Goal: Navigation & Orientation: Locate item on page

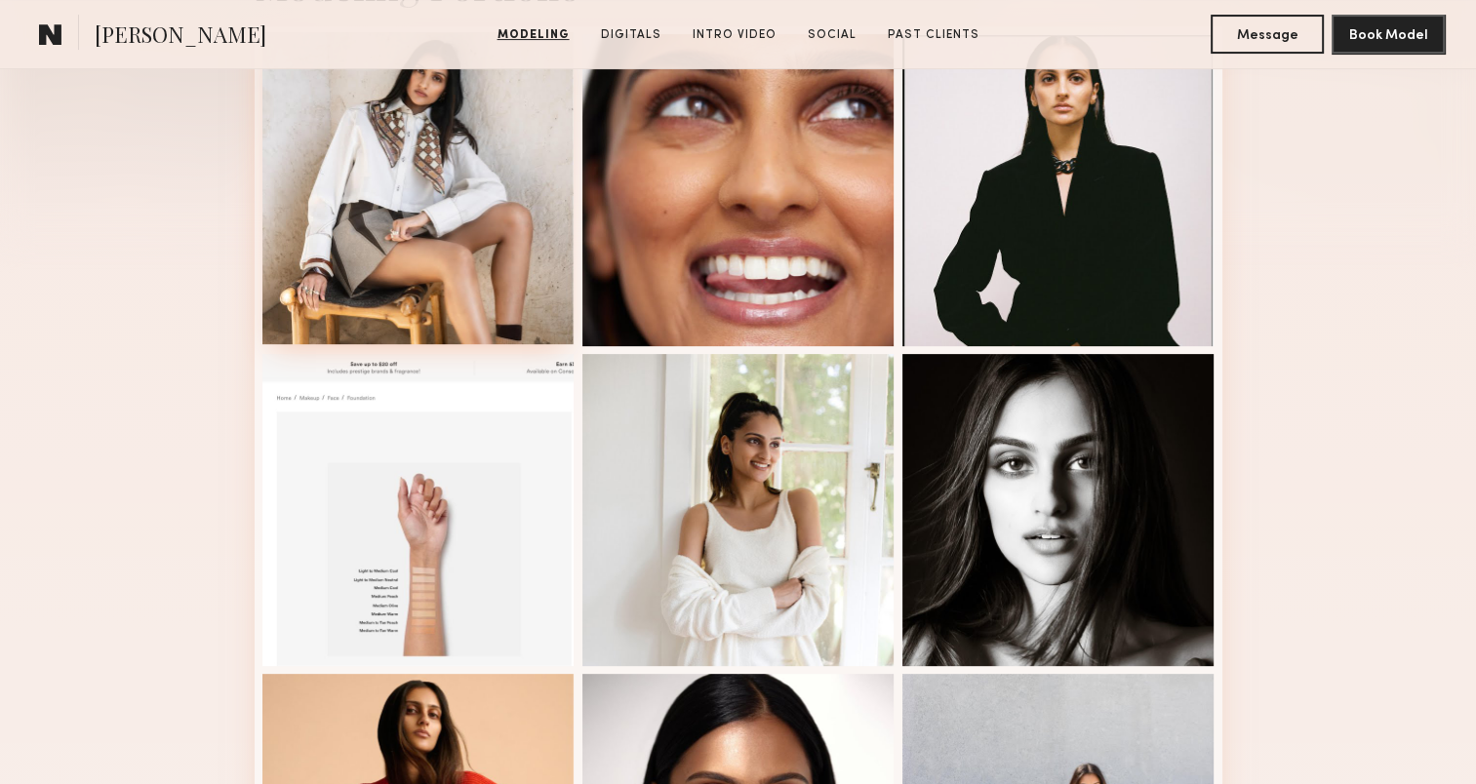
scroll to position [545, 0]
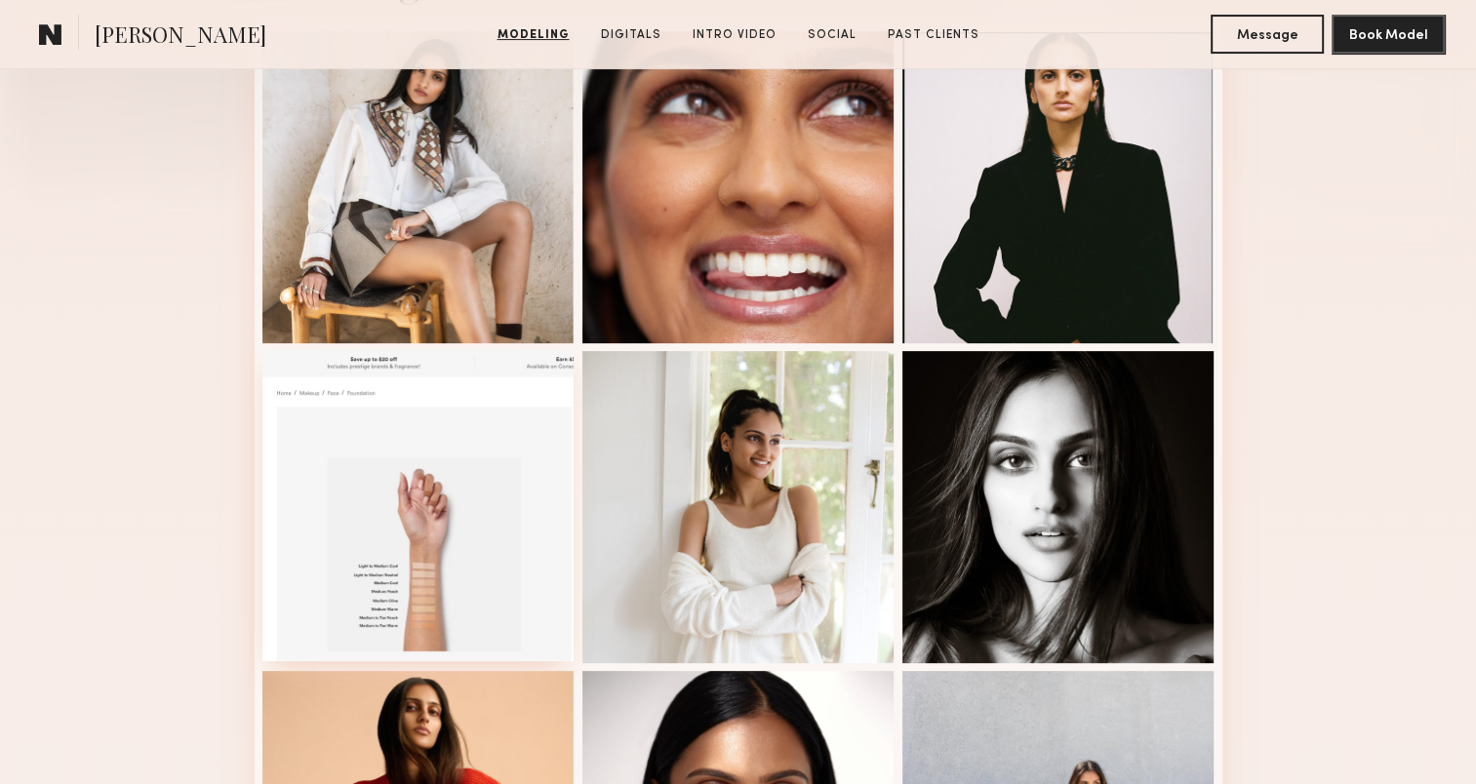
click at [432, 543] on div at bounding box center [418, 505] width 312 height 312
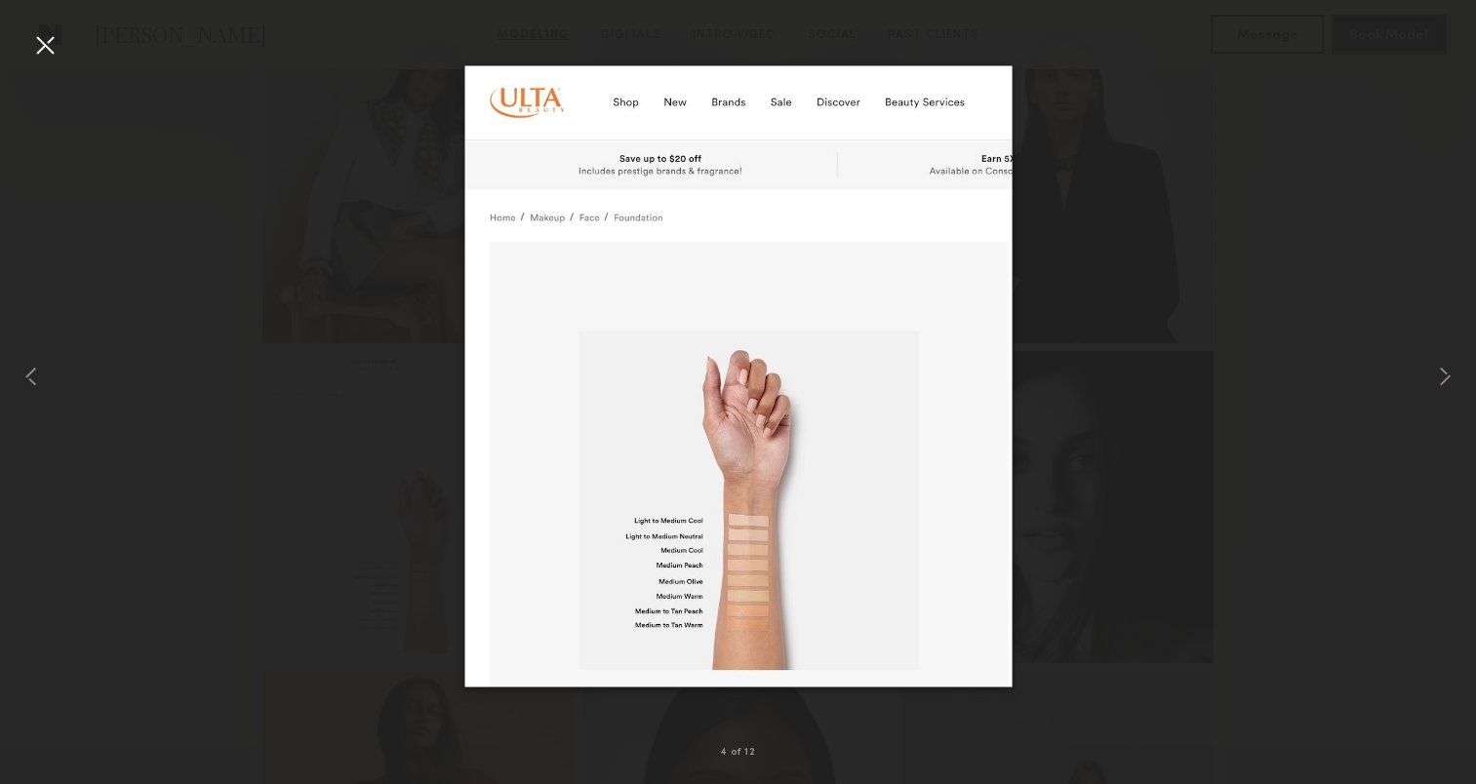
click at [43, 48] on div at bounding box center [44, 44] width 31 height 31
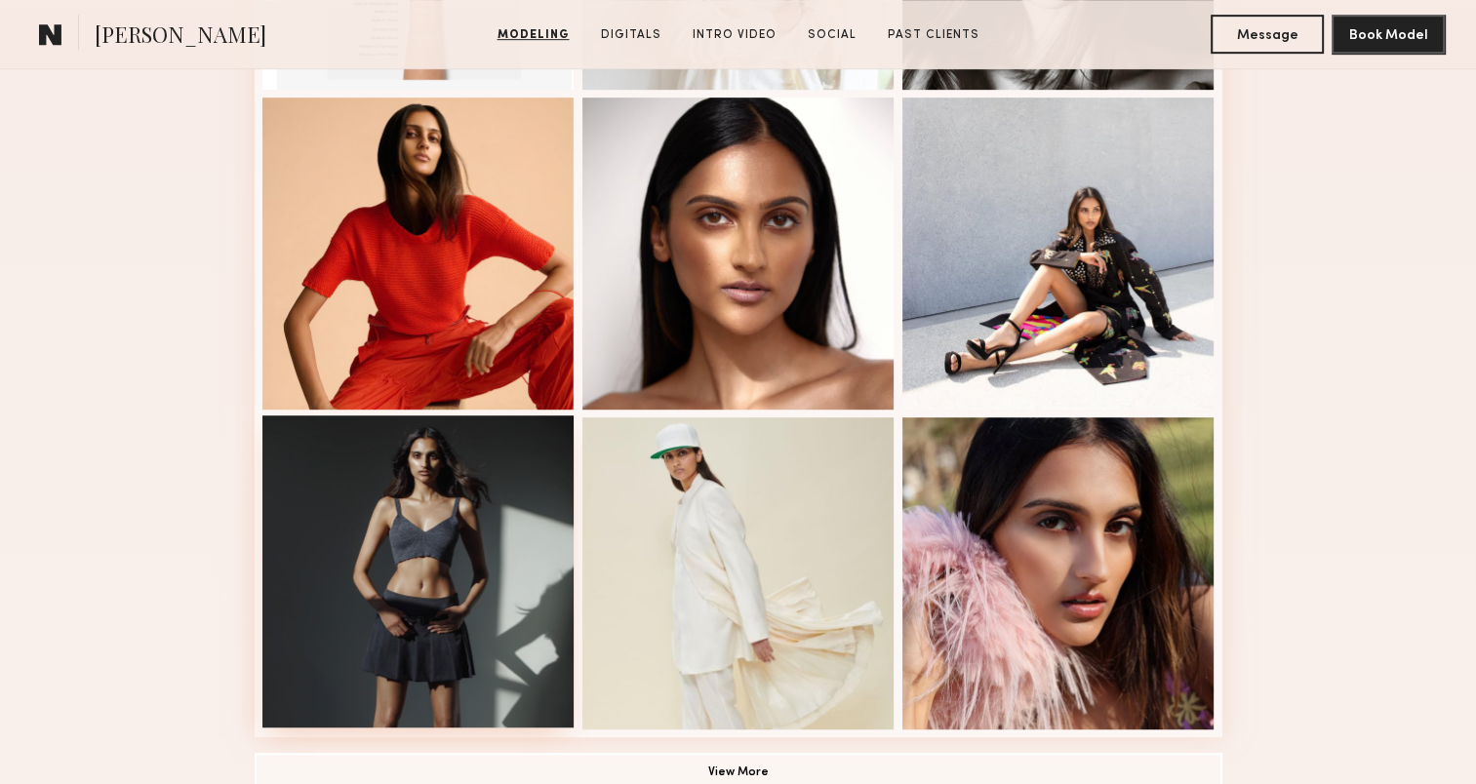
scroll to position [1118, 0]
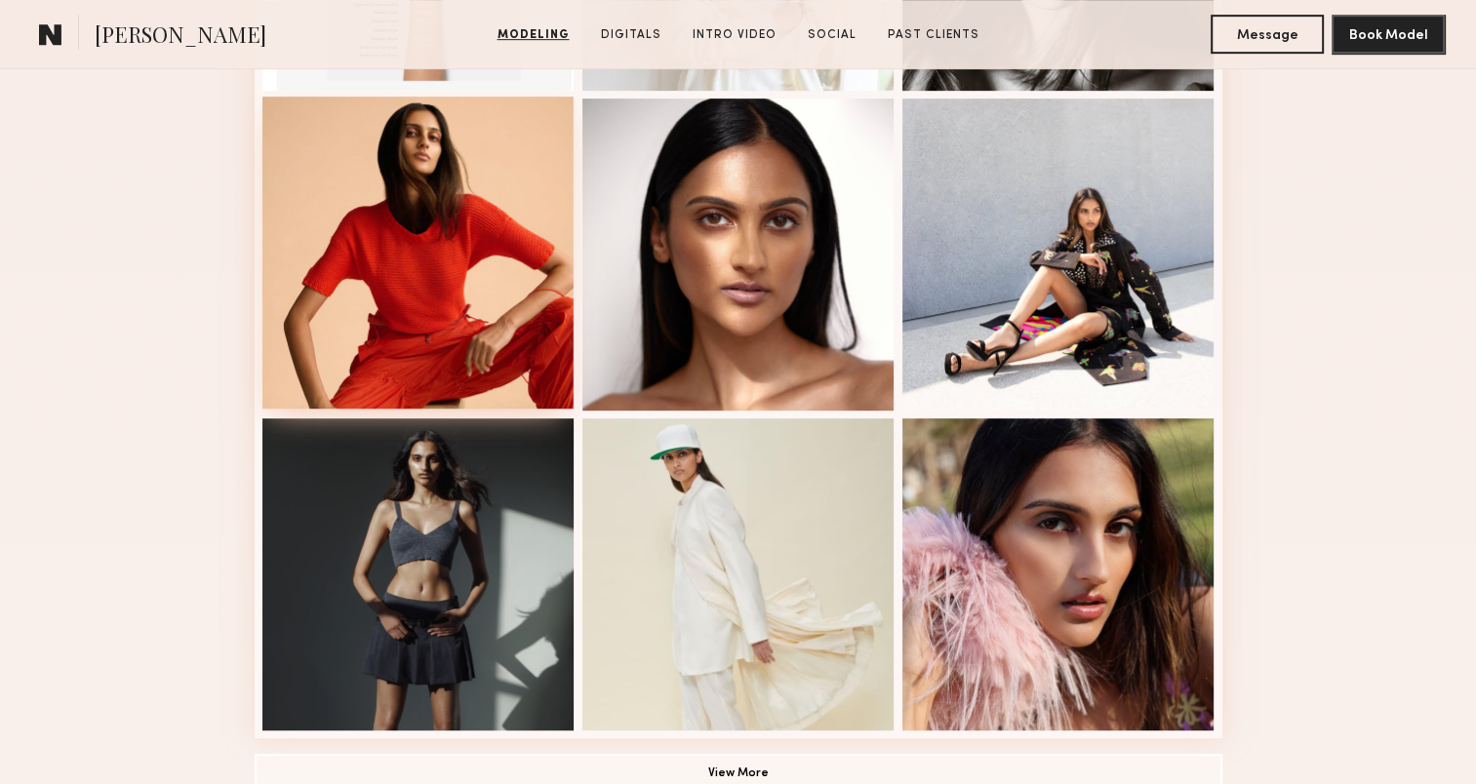
click at [505, 335] on div at bounding box center [418, 253] width 312 height 312
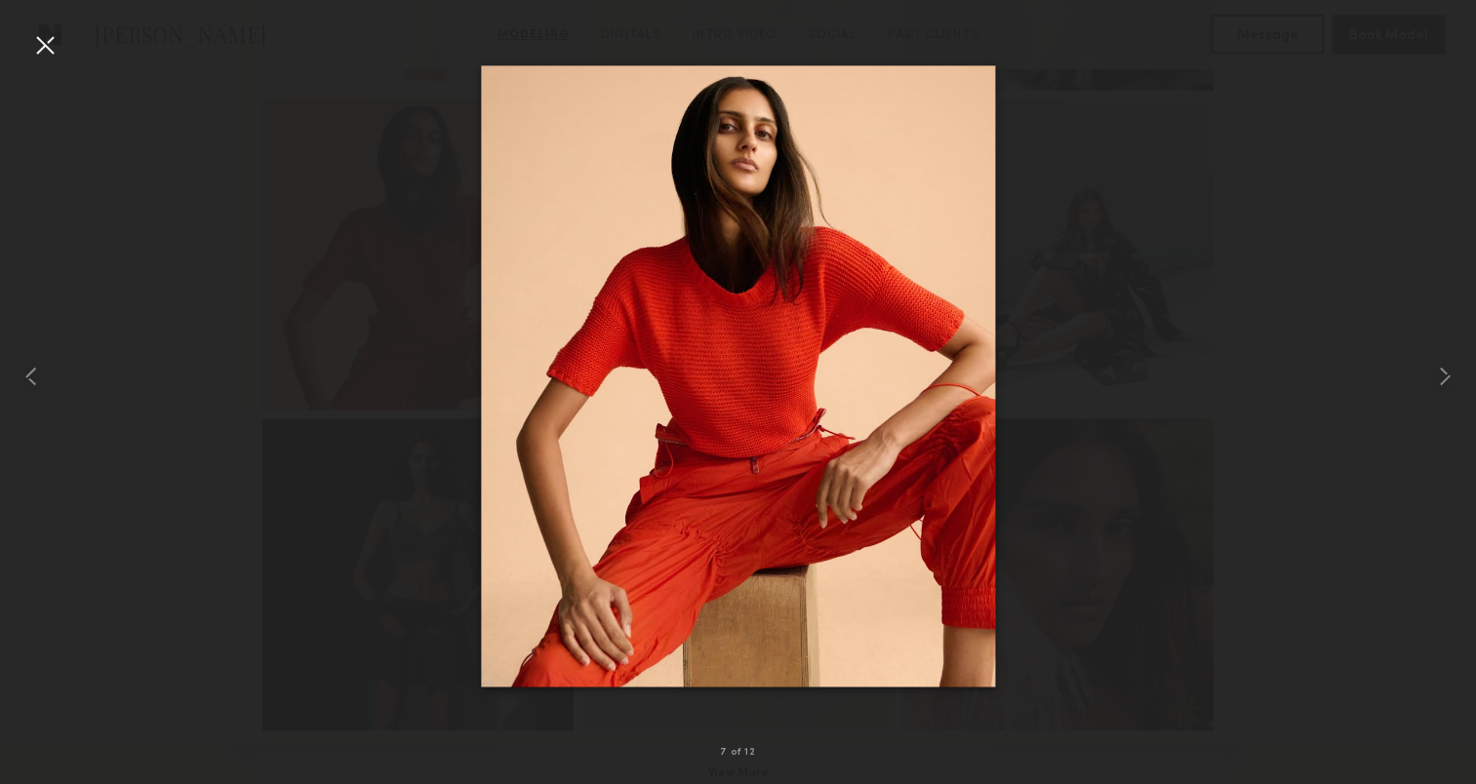
click at [33, 54] on div at bounding box center [44, 44] width 31 height 31
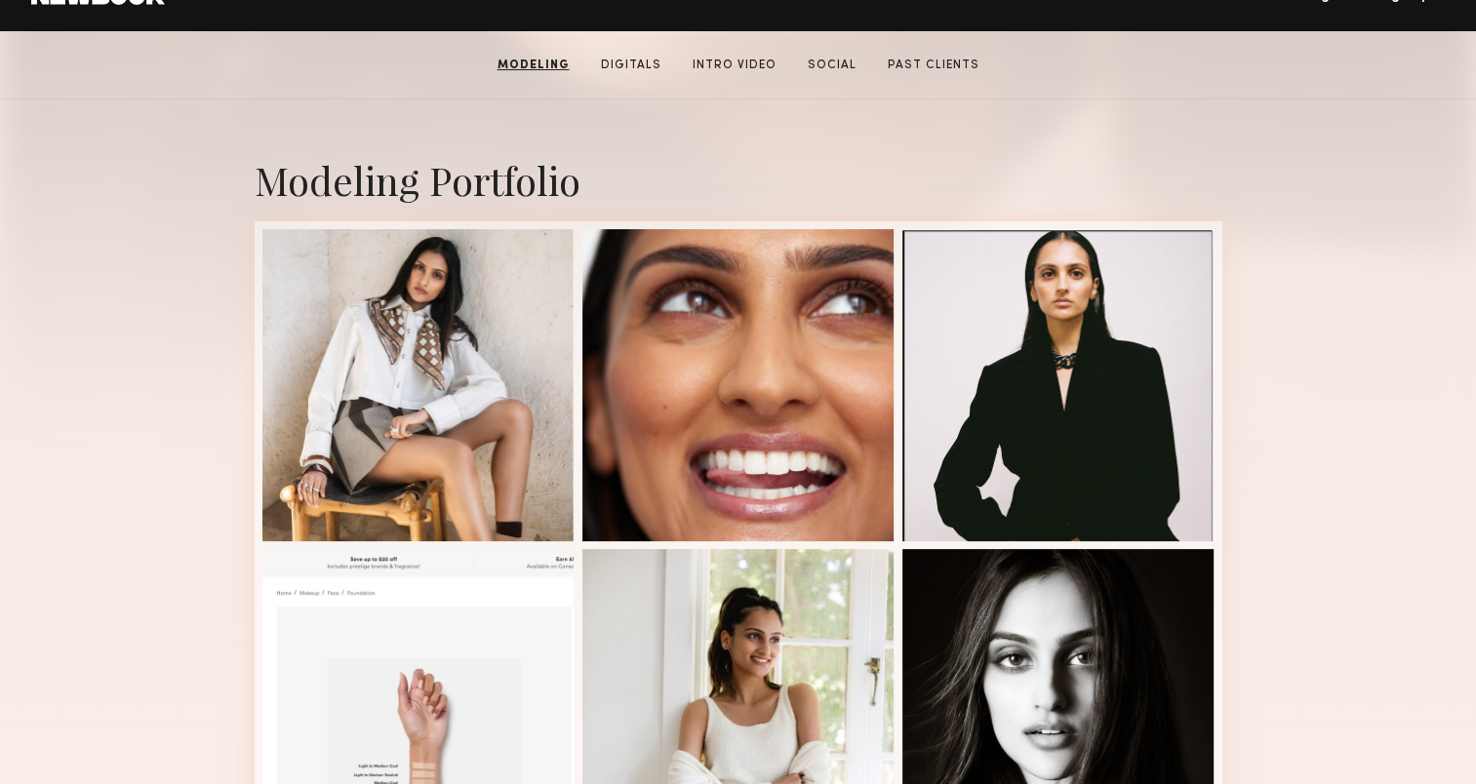
scroll to position [347, 0]
click at [470, 421] on div at bounding box center [418, 383] width 312 height 312
